Goal: Task Accomplishment & Management: Manage account settings

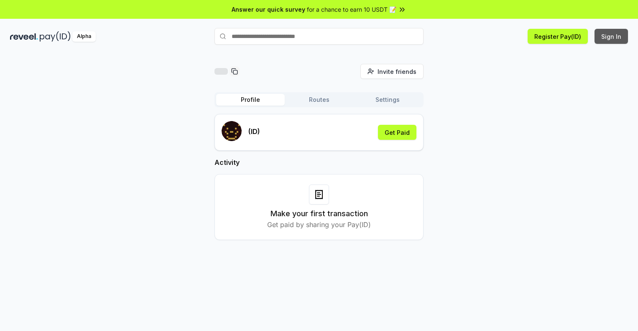
click at [611, 36] on button "Sign In" at bounding box center [610, 36] width 33 height 15
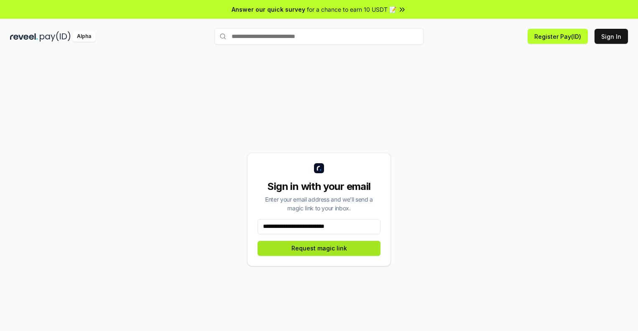
type input "**********"
click at [319, 248] on button "Request magic link" at bounding box center [318, 248] width 123 height 15
